Goal: Understand process/instructions: Learn about a topic

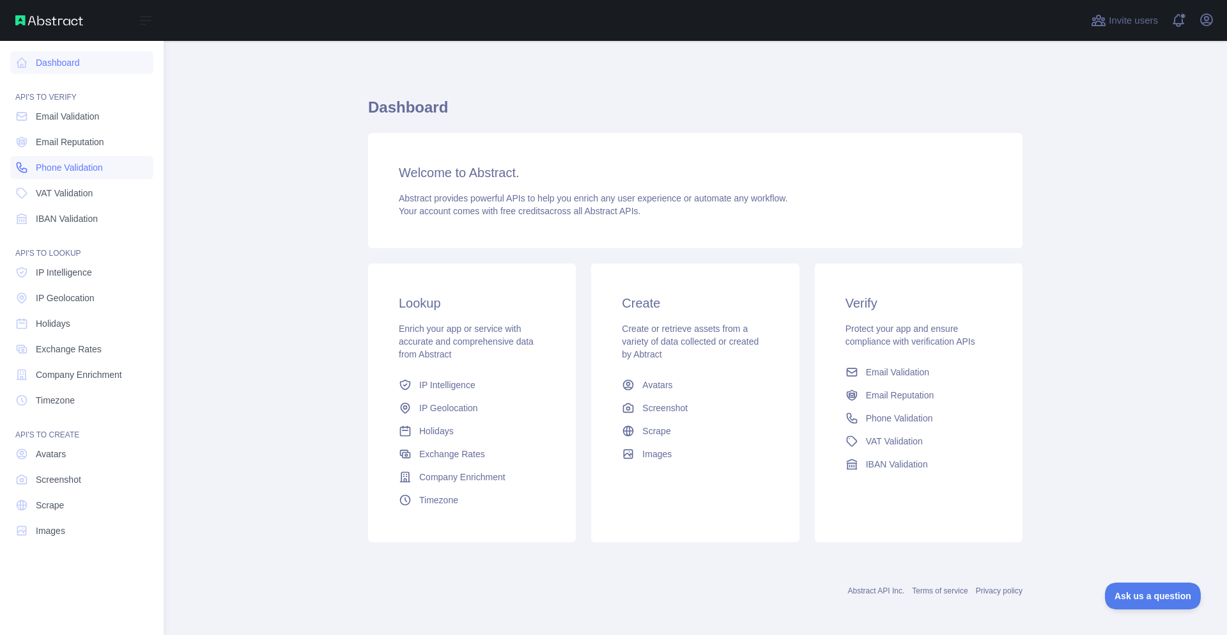
click at [61, 174] on link "Phone Validation" at bounding box center [81, 167] width 143 height 23
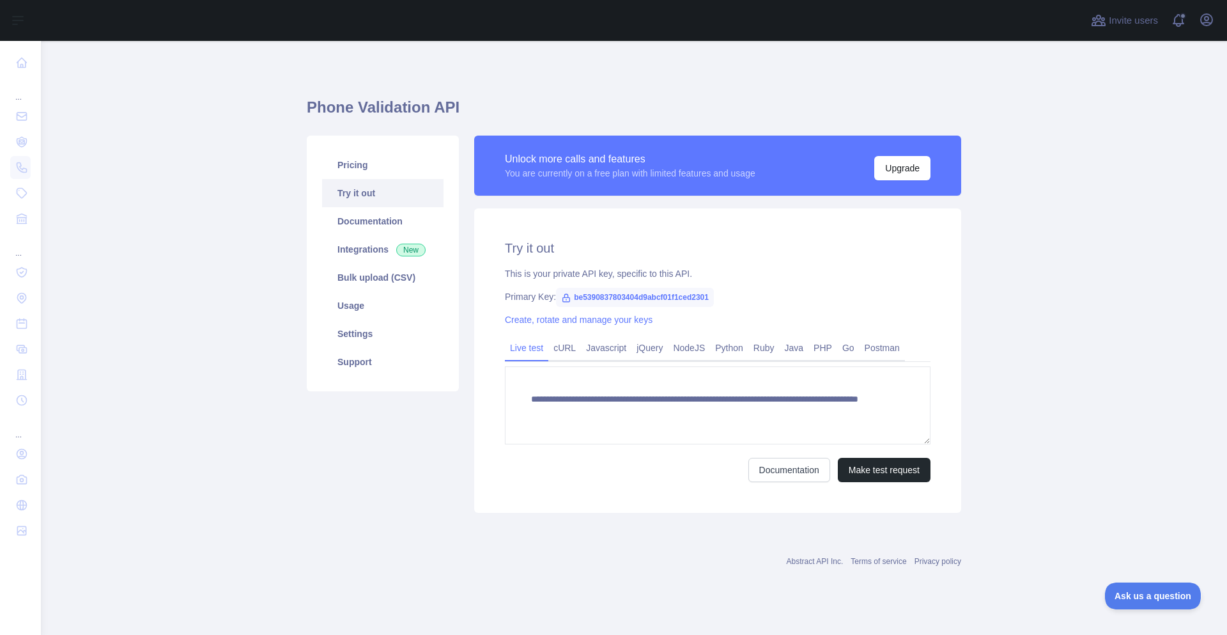
click at [598, 293] on span "be5390837803404d9abcf01f1ced2301" at bounding box center [635, 297] width 158 height 19
click at [597, 292] on span "be5390837803404d9abcf01f1ced2301" at bounding box center [635, 297] width 158 height 19
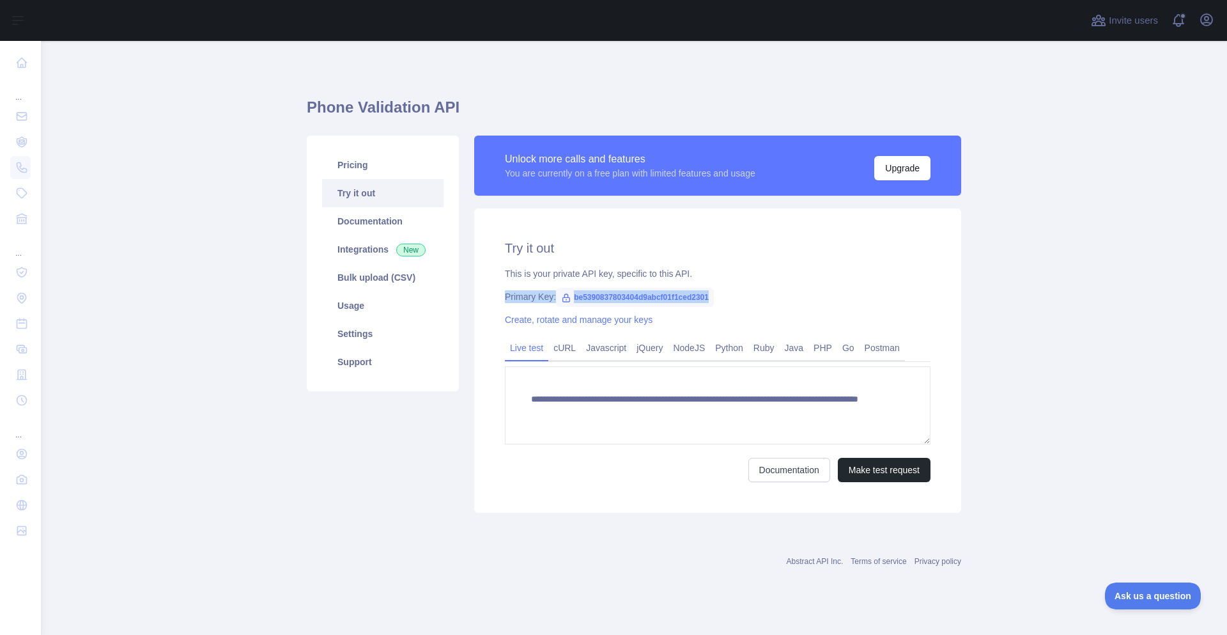
click at [597, 292] on span "be5390837803404d9abcf01f1ced2301" at bounding box center [635, 297] width 158 height 19
click at [606, 293] on span "be5390837803404d9abcf01f1ced2301" at bounding box center [635, 297] width 158 height 19
copy span "be5390837803404d9abcf01f1ced2301"
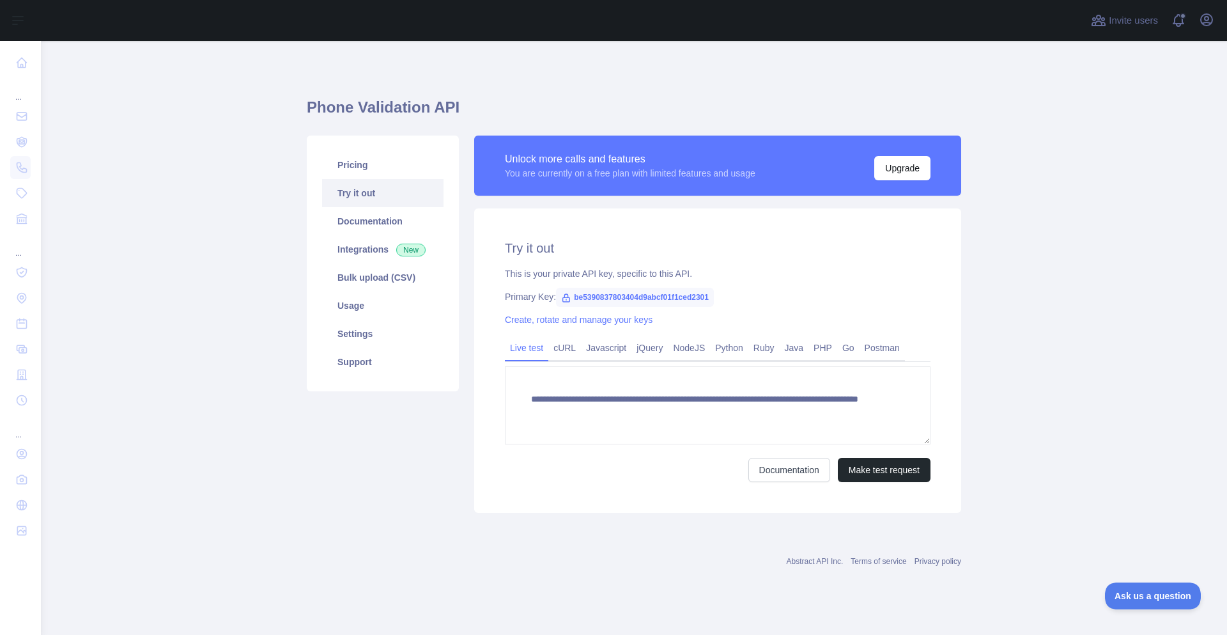
click at [242, 232] on main "**********" at bounding box center [634, 338] width 1186 height 594
click at [396, 222] on link "Documentation" at bounding box center [382, 221] width 121 height 28
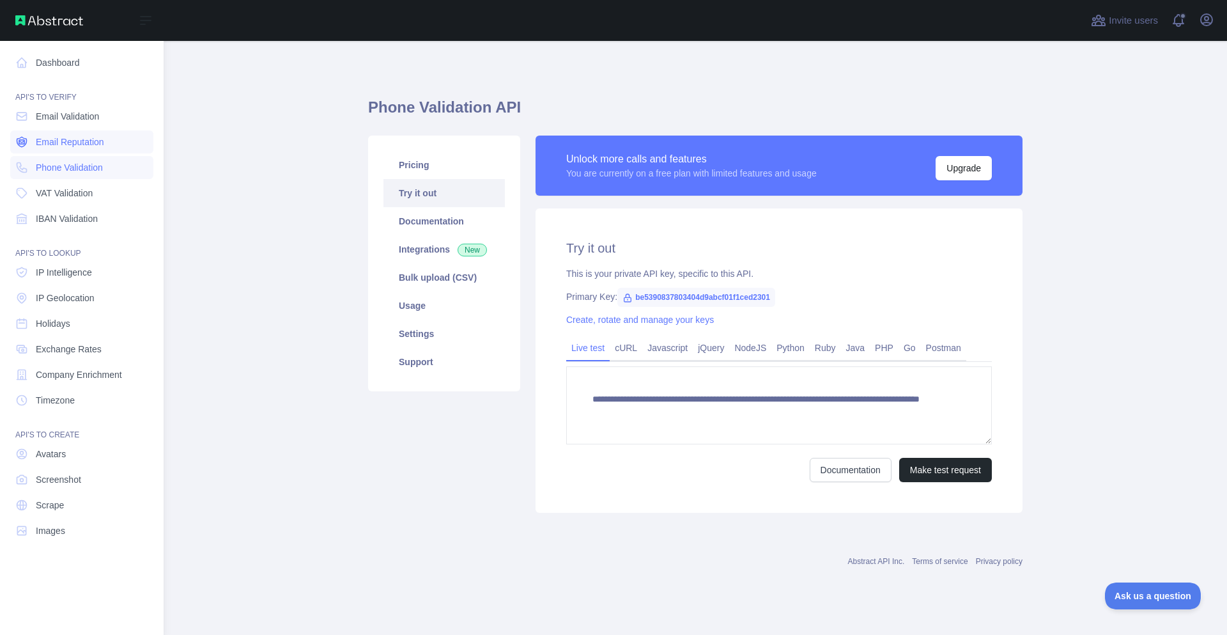
click at [81, 141] on span "Email Reputation" at bounding box center [70, 141] width 68 height 13
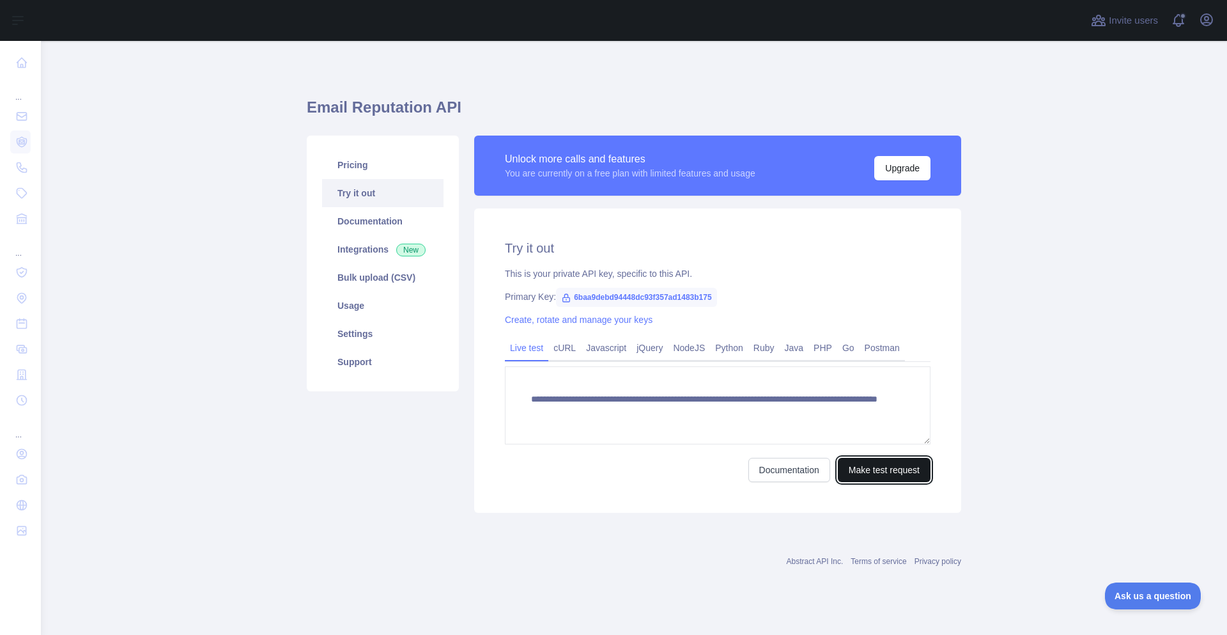
click at [875, 470] on button "Make test request" at bounding box center [884, 470] width 93 height 24
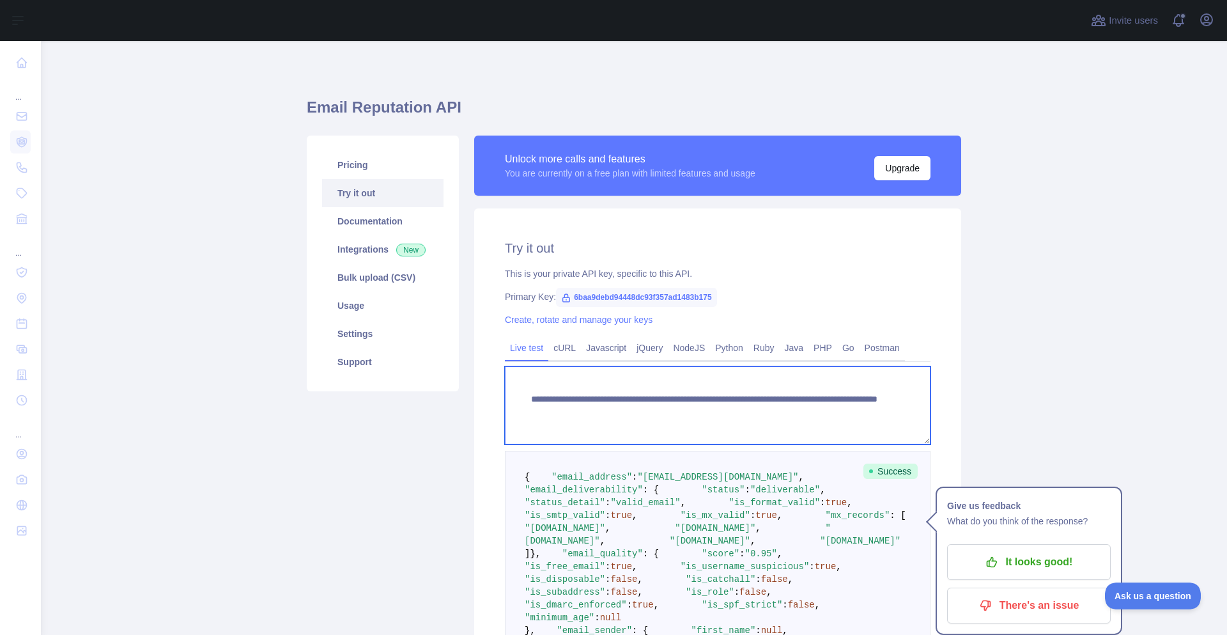
click at [539, 394] on textarea "**********" at bounding box center [718, 405] width 426 height 78
drag, startPoint x: 539, startPoint y: 394, endPoint x: 821, endPoint y: 425, distance: 282.9
click at [821, 425] on textarea "**********" at bounding box center [718, 405] width 426 height 78
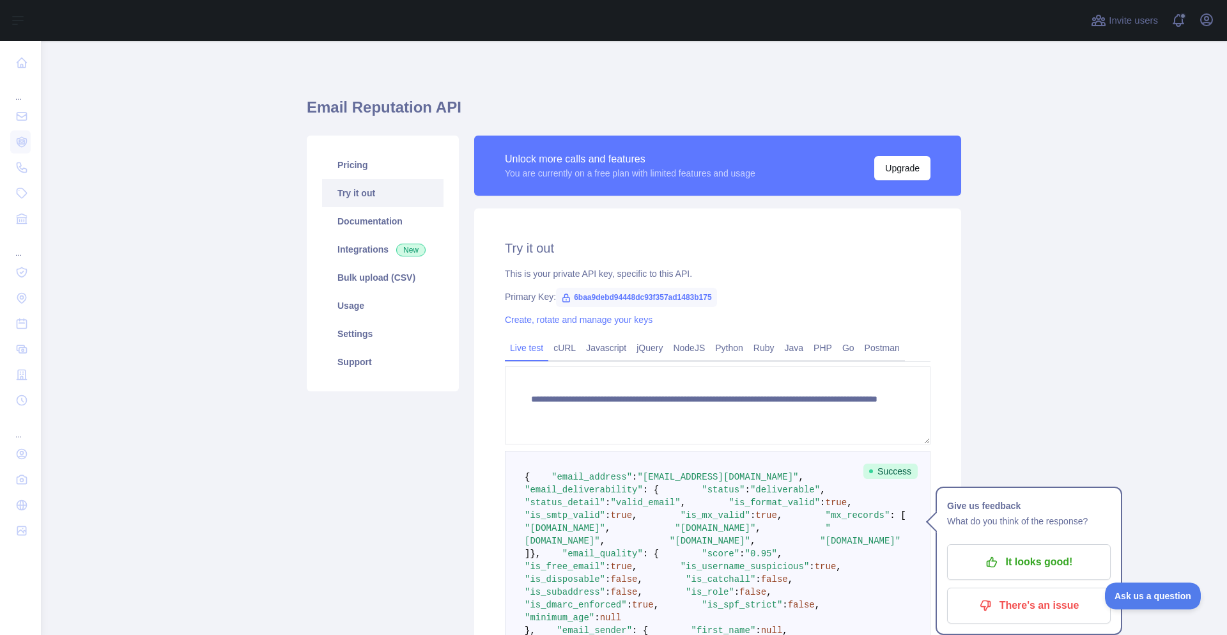
click at [258, 125] on main "**********" at bounding box center [634, 338] width 1186 height 594
click at [644, 289] on span "6baa9debd94448dc93f357ad1483b175" at bounding box center [636, 297] width 160 height 19
click at [639, 293] on span "6baa9debd94448dc93f357ad1483b175" at bounding box center [636, 297] width 160 height 19
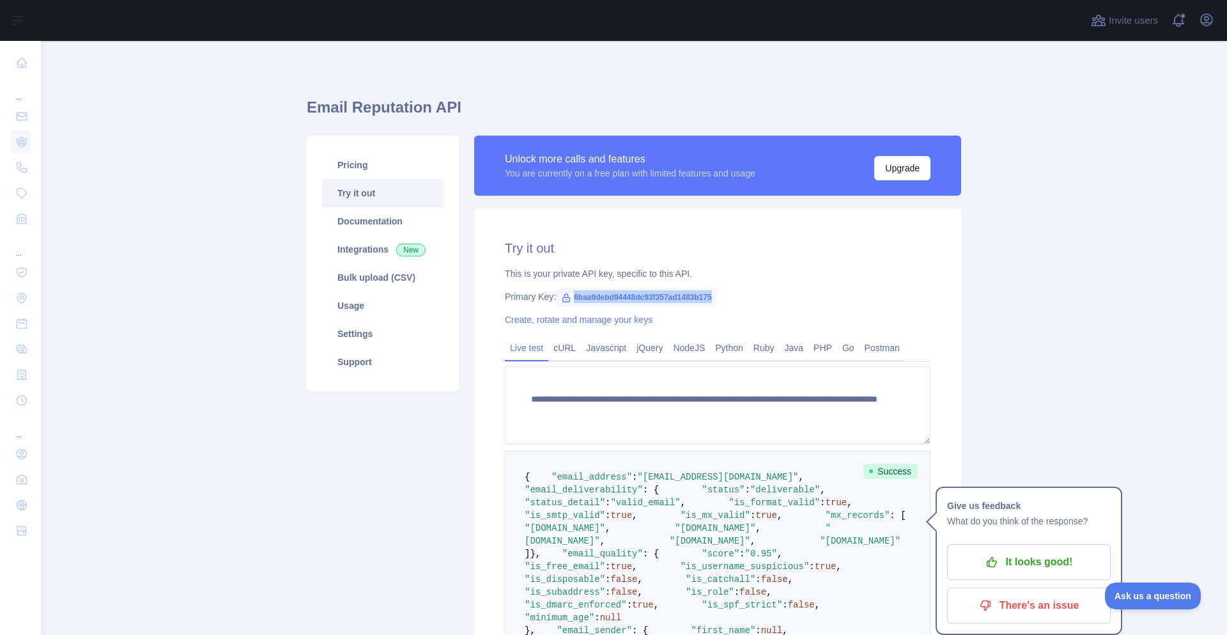
copy span "6baa9debd94448dc93f357ad1483b175"
click at [301, 170] on div "Pricing Try it out Documentation Integrations New Bulk upload (CSV) Usage Setti…" at bounding box center [382, 511] width 167 height 752
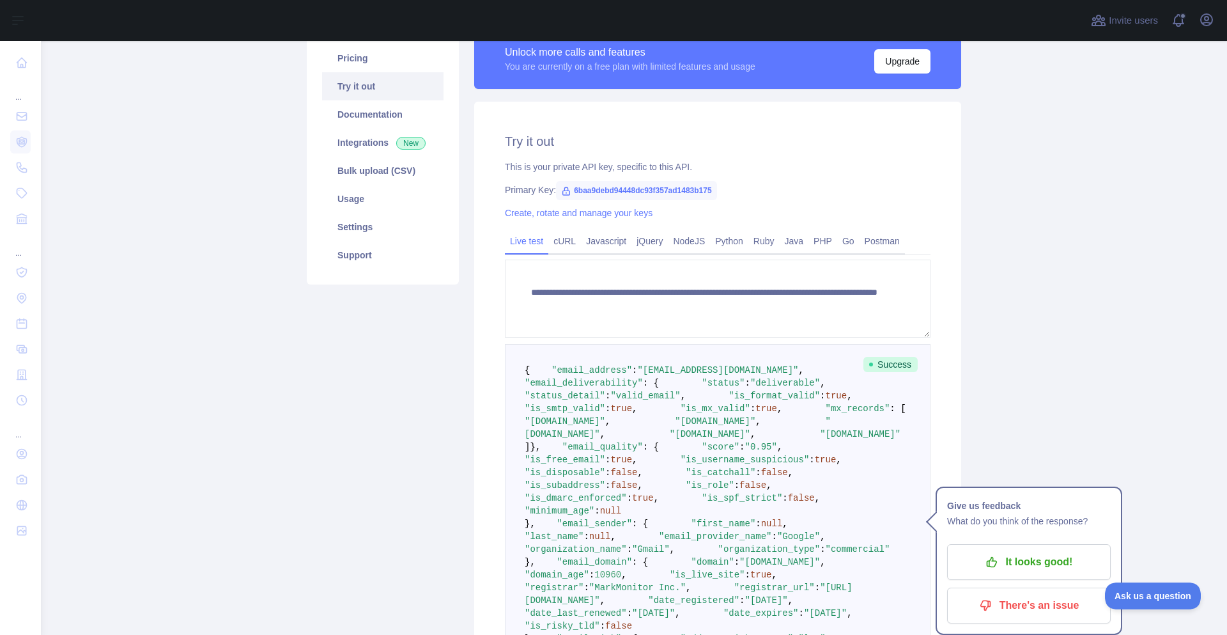
scroll to position [133, 0]
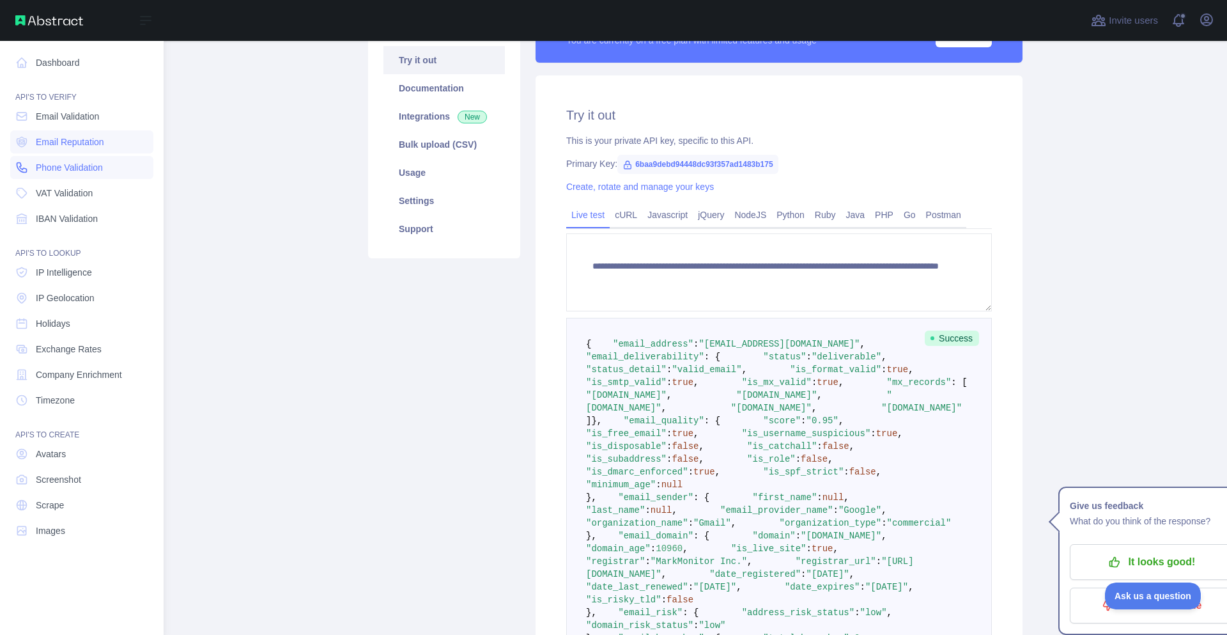
click at [61, 173] on span "Phone Validation" at bounding box center [69, 167] width 67 height 13
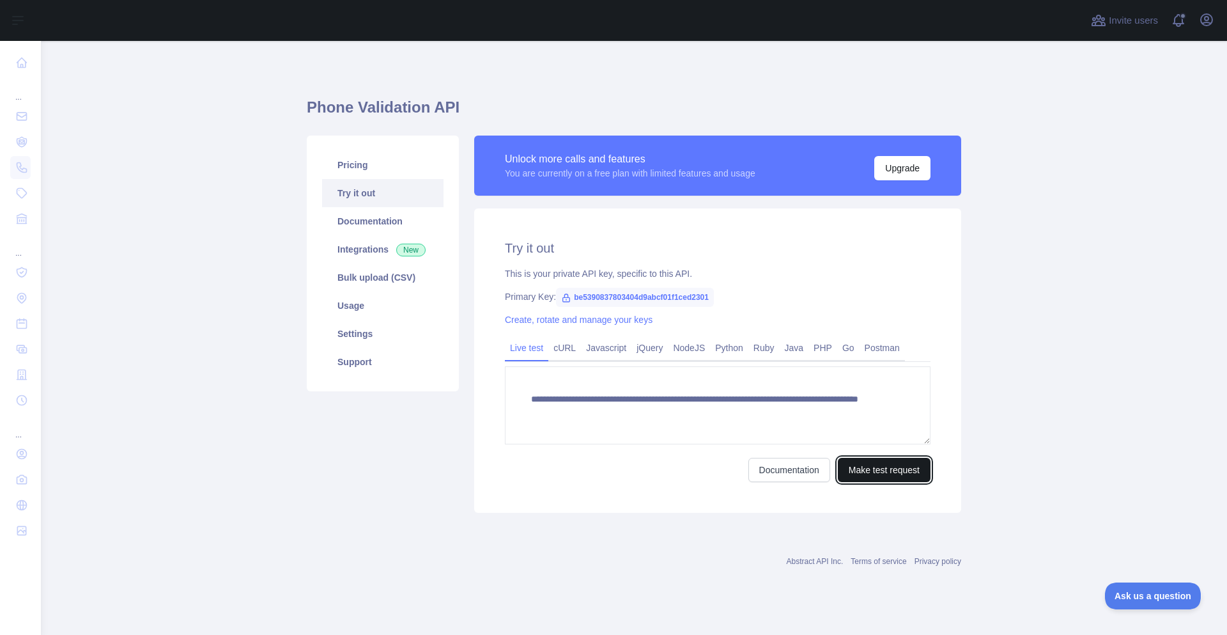
click at [901, 472] on button "Make test request" at bounding box center [884, 470] width 93 height 24
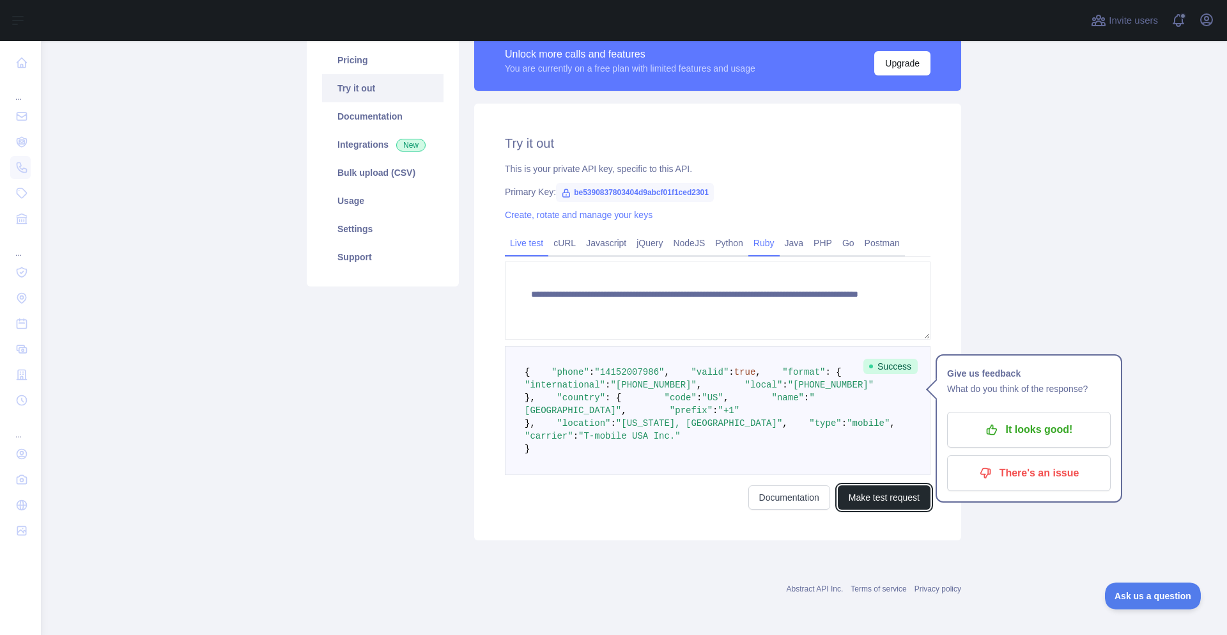
scroll to position [206, 0]
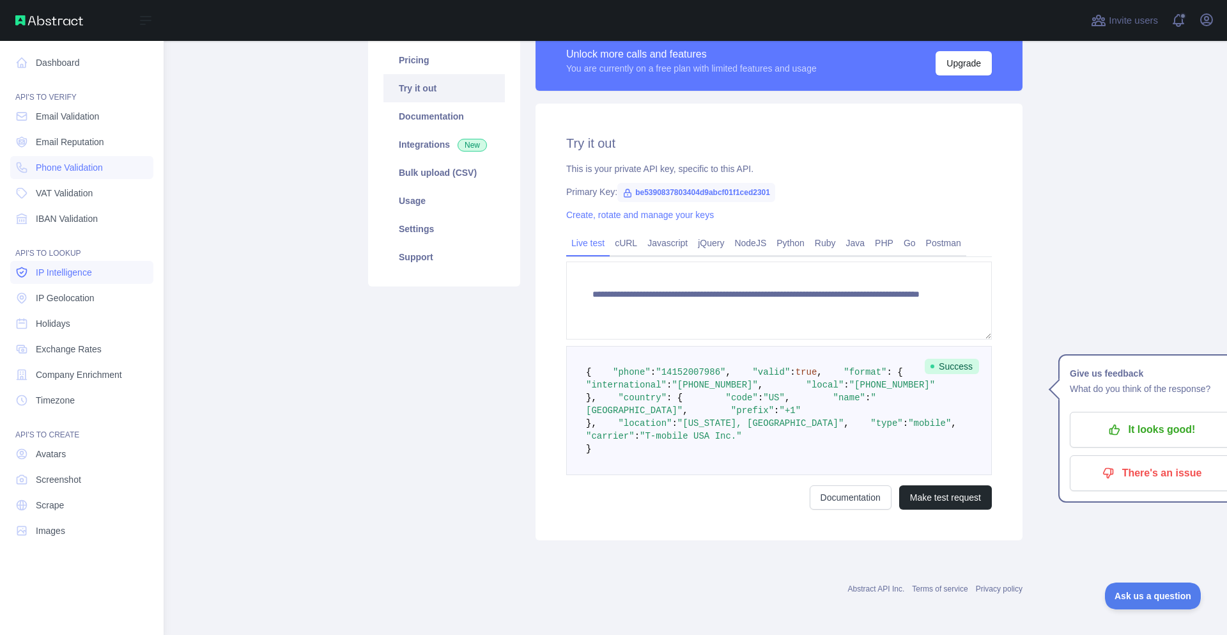
click at [70, 274] on span "IP Intelligence" at bounding box center [64, 272] width 56 height 13
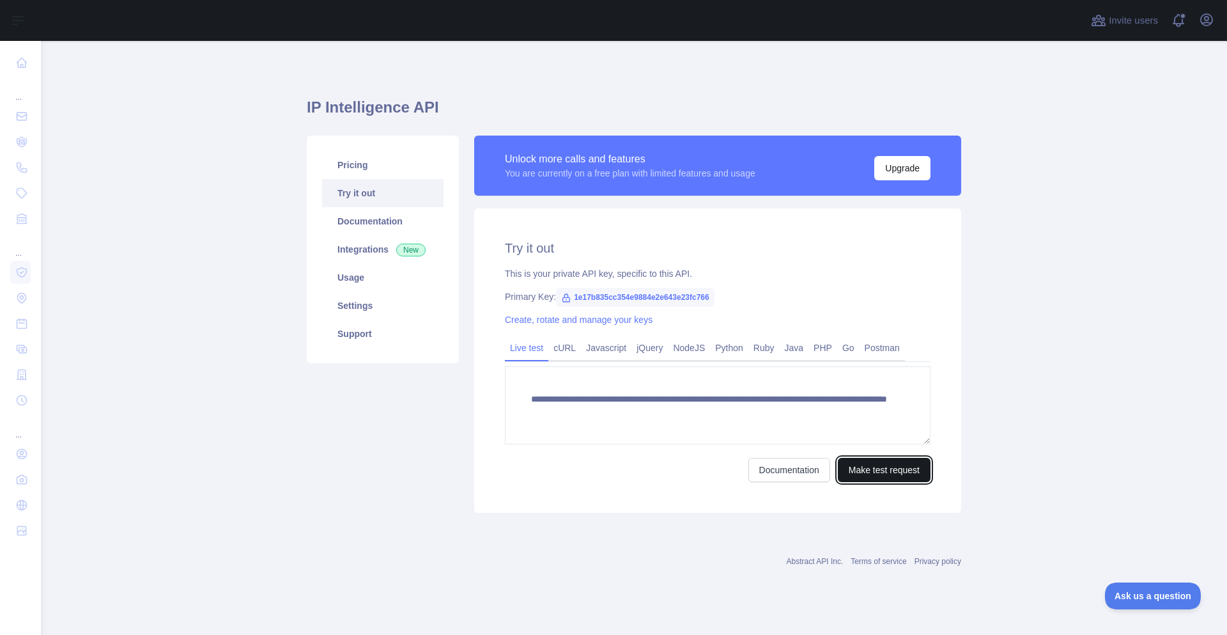
click at [868, 471] on button "Make test request" at bounding box center [884, 470] width 93 height 24
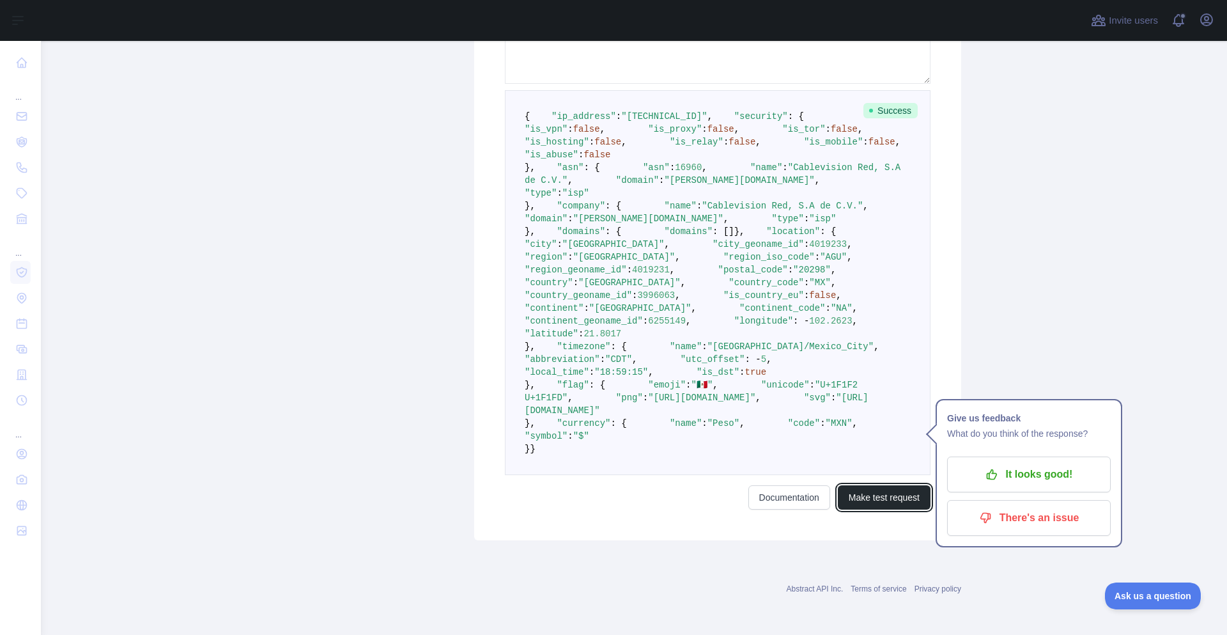
scroll to position [415, 0]
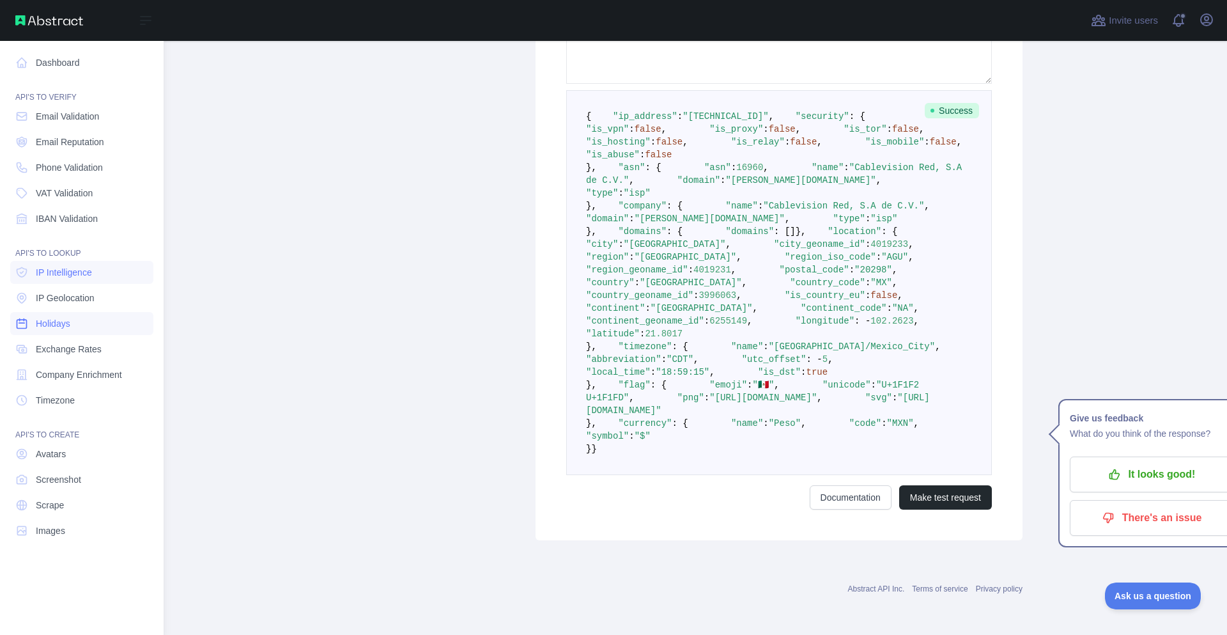
click at [71, 318] on link "Holidays" at bounding box center [81, 323] width 143 height 23
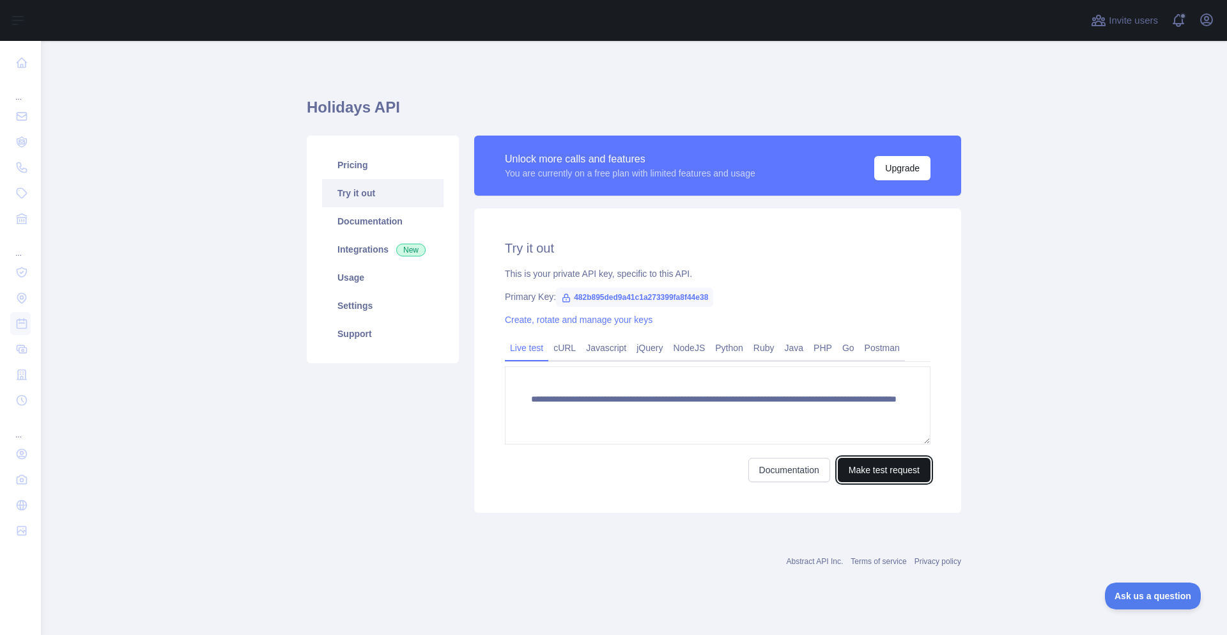
click at [899, 474] on button "Make test request" at bounding box center [884, 470] width 93 height 24
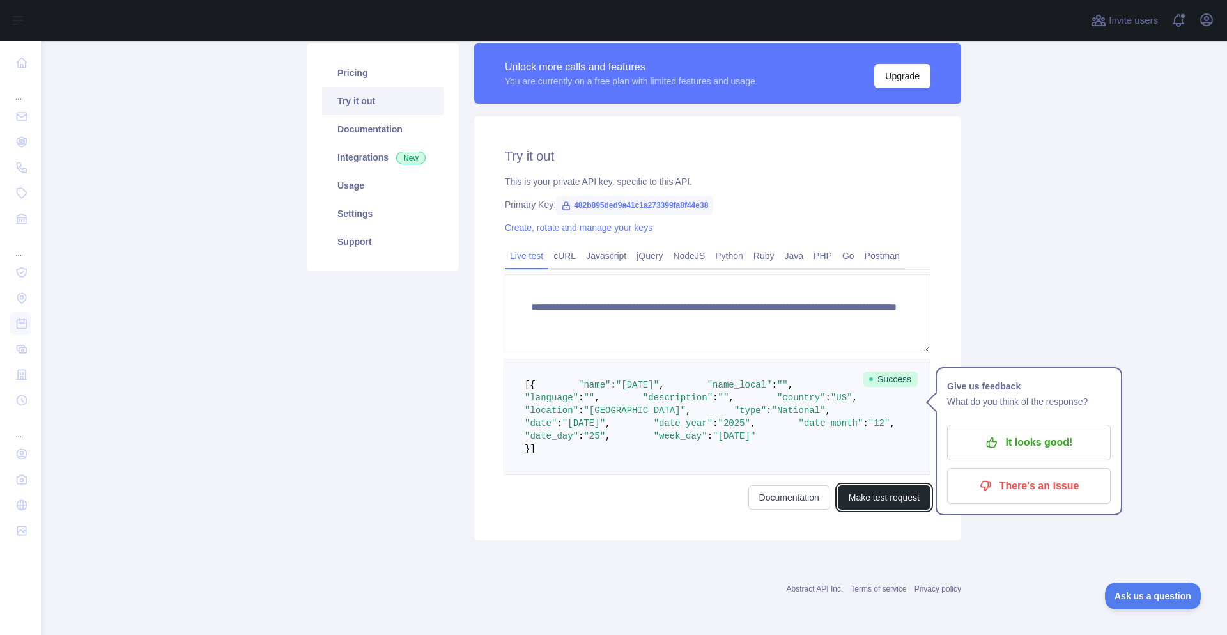
scroll to position [128, 0]
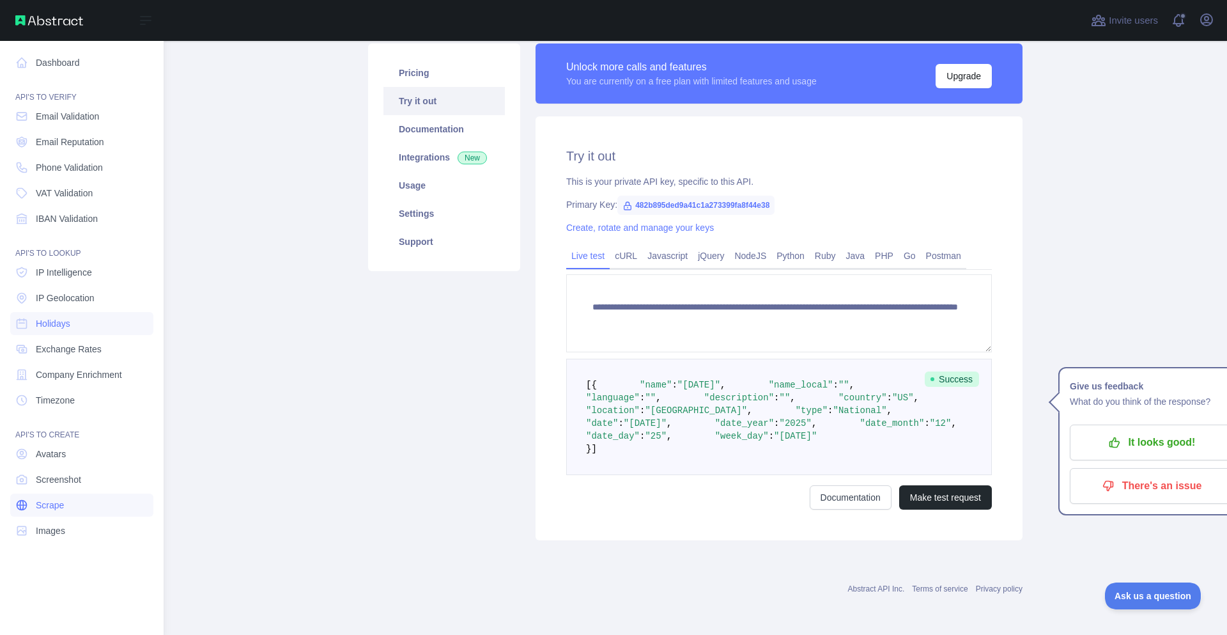
click at [63, 511] on link "Scrape" at bounding box center [81, 504] width 143 height 23
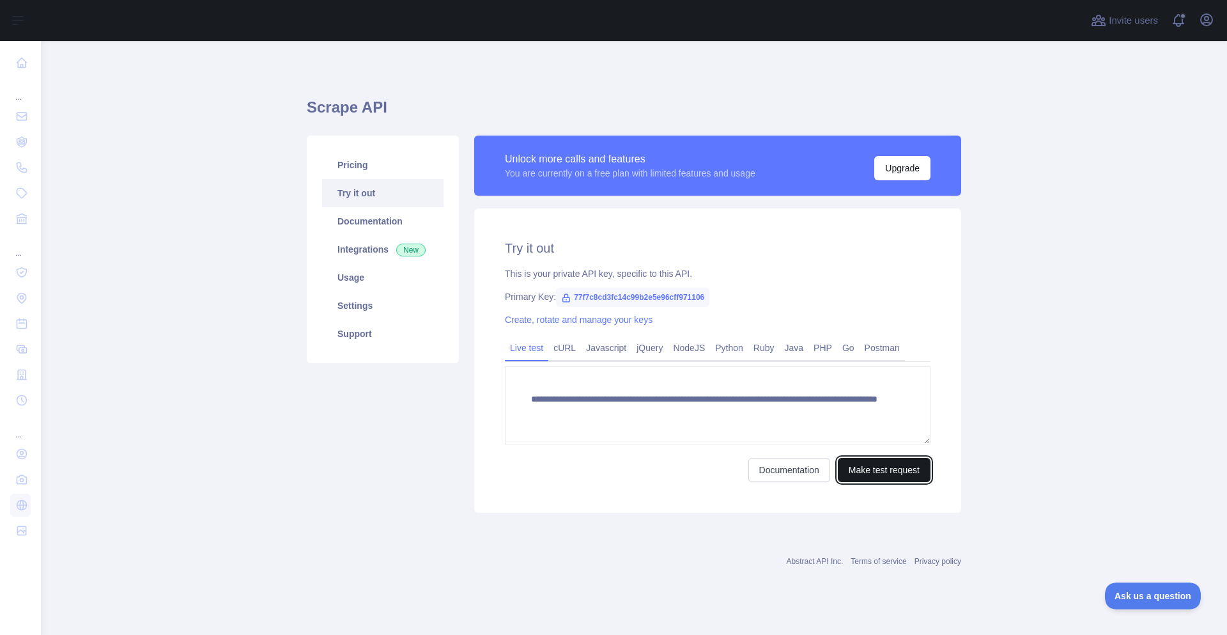
click at [879, 469] on button "Make test request" at bounding box center [884, 470] width 93 height 24
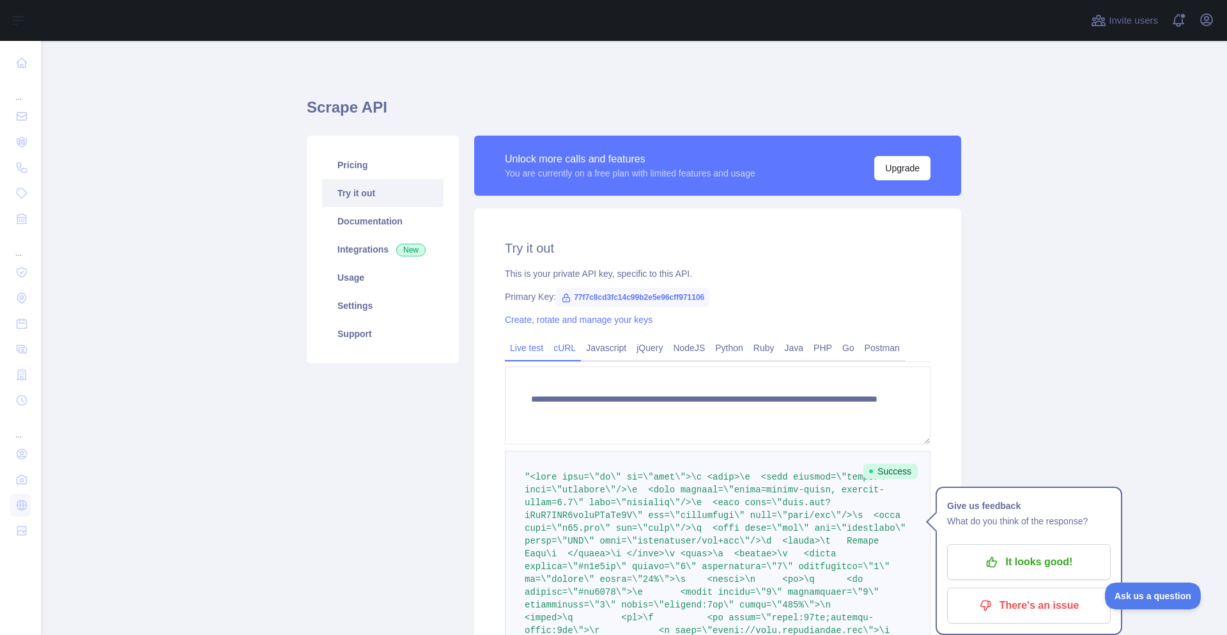
click at [550, 343] on link "cURL" at bounding box center [564, 347] width 33 height 20
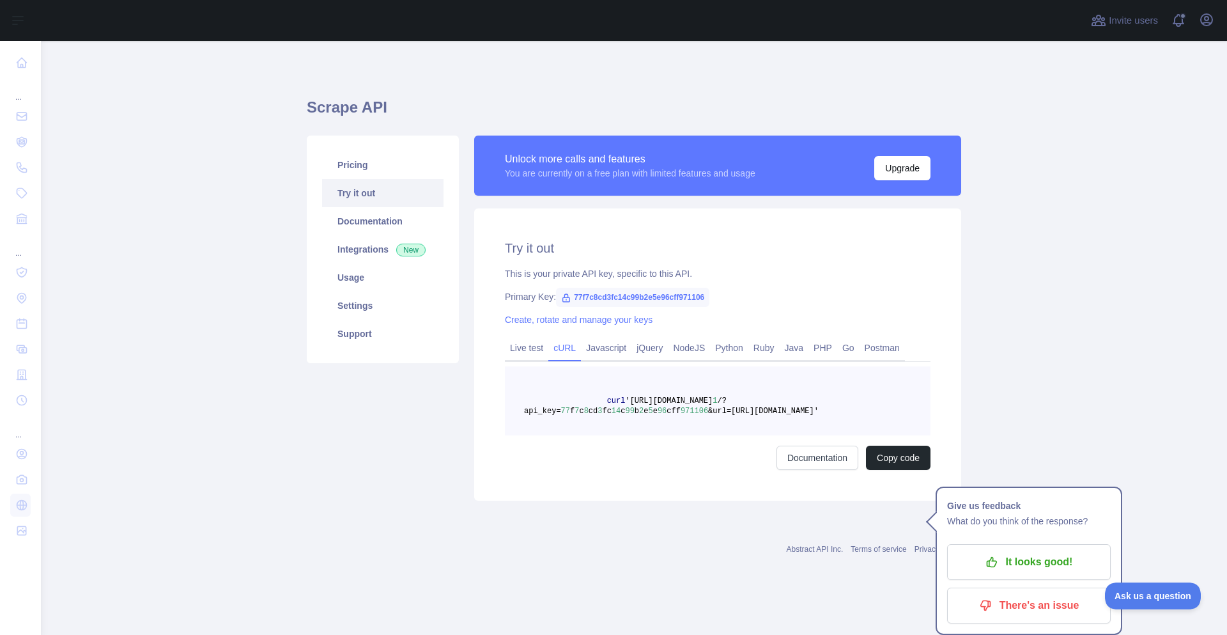
click at [713, 398] on span "'[URL][DOMAIN_NAME]" at bounding box center [669, 400] width 88 height 9
click at [621, 396] on span "curl" at bounding box center [616, 400] width 19 height 9
drag, startPoint x: 621, startPoint y: 396, endPoint x: 852, endPoint y: 417, distance: 232.3
click at [852, 417] on pre "curl '[URL][DOMAIN_NAME] 1 /?api_key= 77 f 7 c 8 cd 3 fc 14 c 99 b 2 e 5 e 96 c…" at bounding box center [718, 400] width 426 height 69
copy span "curl '[URL][DOMAIN_NAME] 1 /?api_key= 77 f 7 c 8 cd 3 fc 14 c 99 b 2 e 5 e 96 c…"
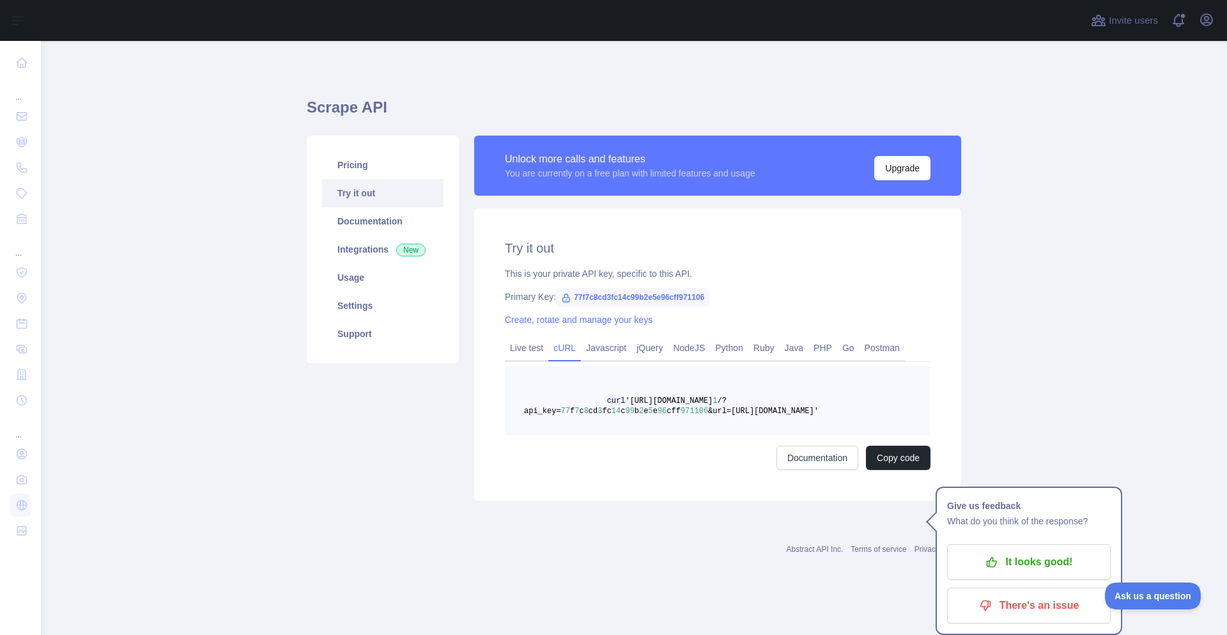
click at [615, 297] on span "77f7c8cd3fc14c99b2e5e96cff971106" at bounding box center [632, 297] width 153 height 19
copy span "77f7c8cd3fc14c99b2e5e96cff971106"
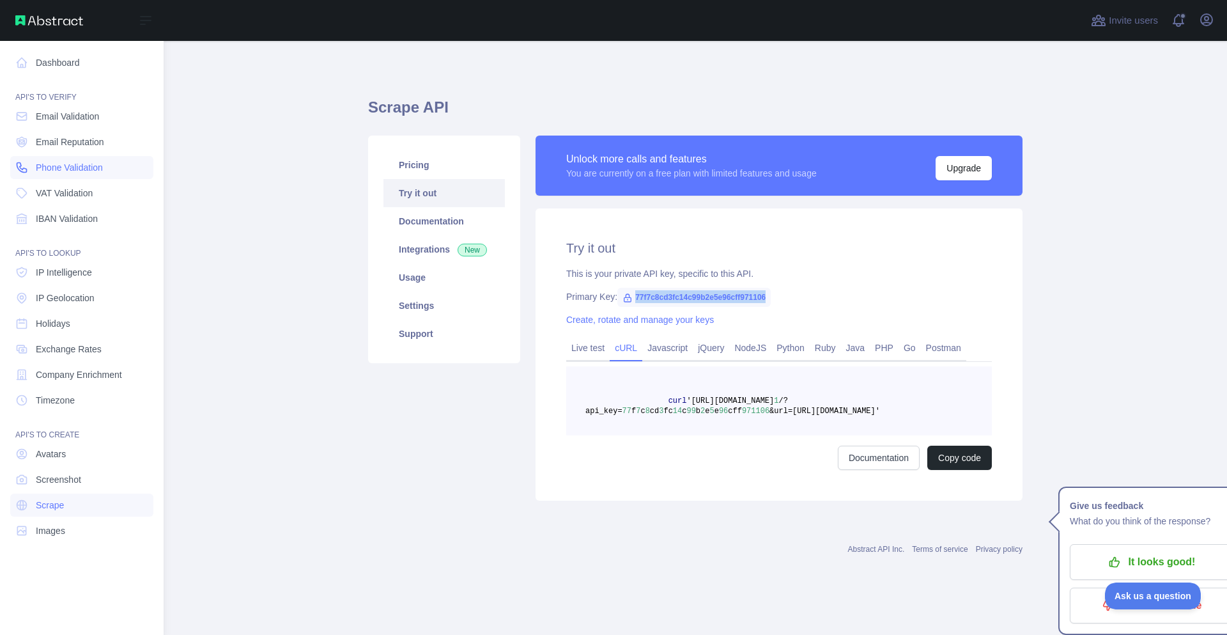
click at [18, 167] on icon at bounding box center [22, 168] width 10 height 10
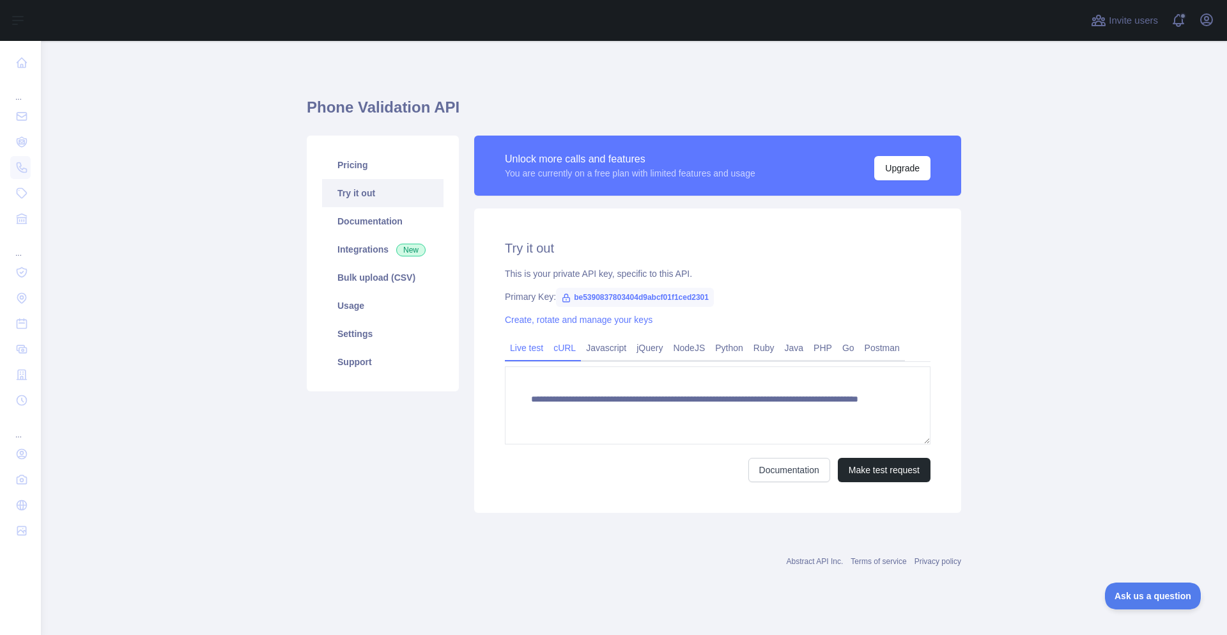
click at [565, 345] on link "cURL" at bounding box center [564, 347] width 33 height 20
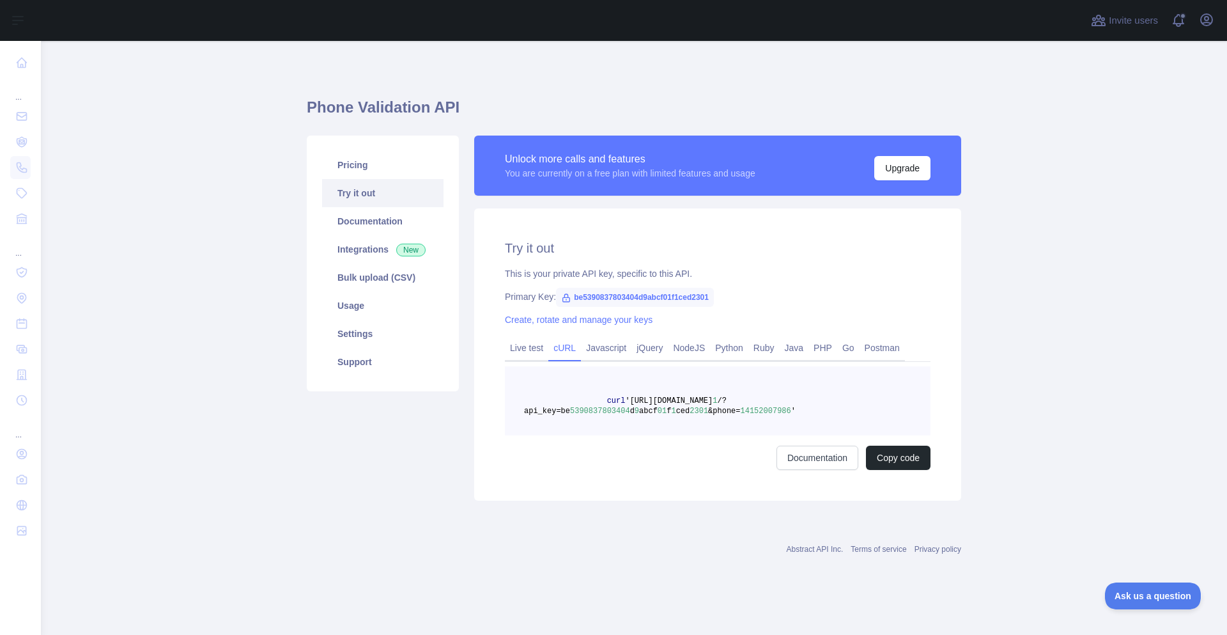
click at [645, 398] on span "'[URL][DOMAIN_NAME]" at bounding box center [669, 400] width 88 height 9
click at [619, 398] on span "curl" at bounding box center [616, 400] width 19 height 9
drag, startPoint x: 619, startPoint y: 398, endPoint x: 800, endPoint y: 411, distance: 181.3
click at [800, 411] on pre "curl '[URL][DOMAIN_NAME] 1 /?api_key=be 5390837803404 d 9 abcf 01 f 1 ced 2301 …" at bounding box center [718, 400] width 426 height 69
copy span "curl '[URL][DOMAIN_NAME] 1 /?api_key=be 5390837803404 d 9 abcf 01 f 1 ced 2301 …"
